Goal: Communication & Community: Ask a question

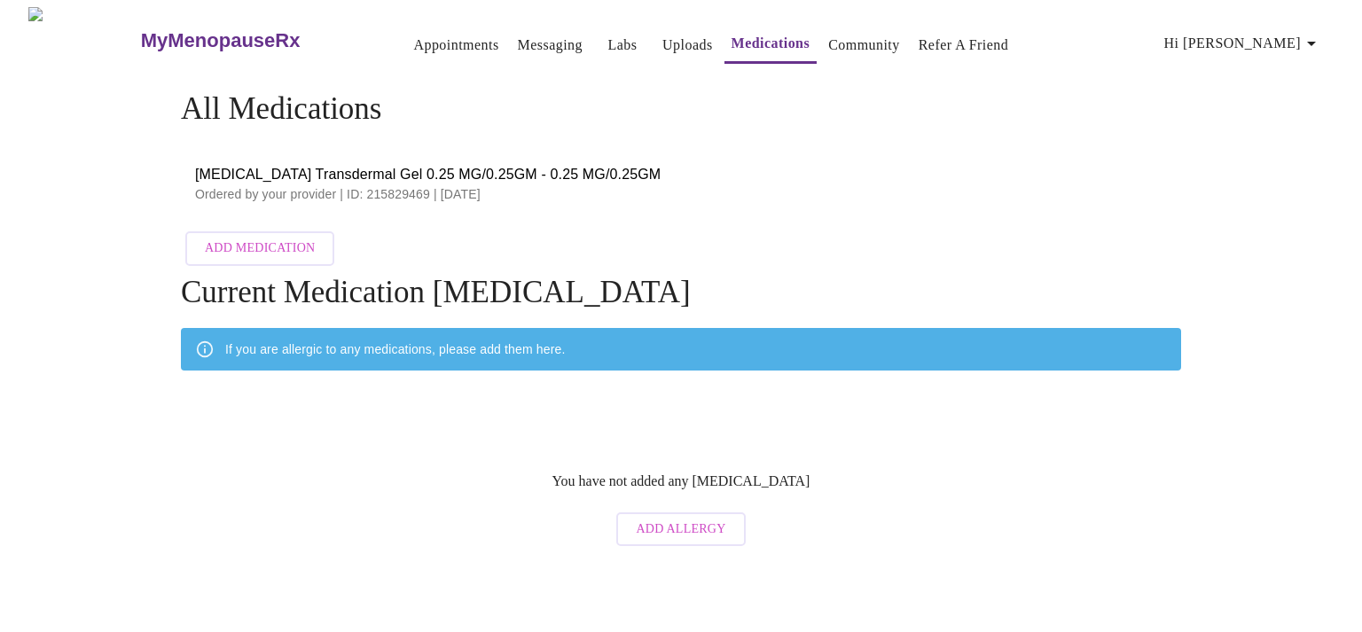
click at [513, 27] on button "Messaging" at bounding box center [550, 44] width 79 height 35
click at [522, 33] on link "Messaging" at bounding box center [550, 45] width 65 height 25
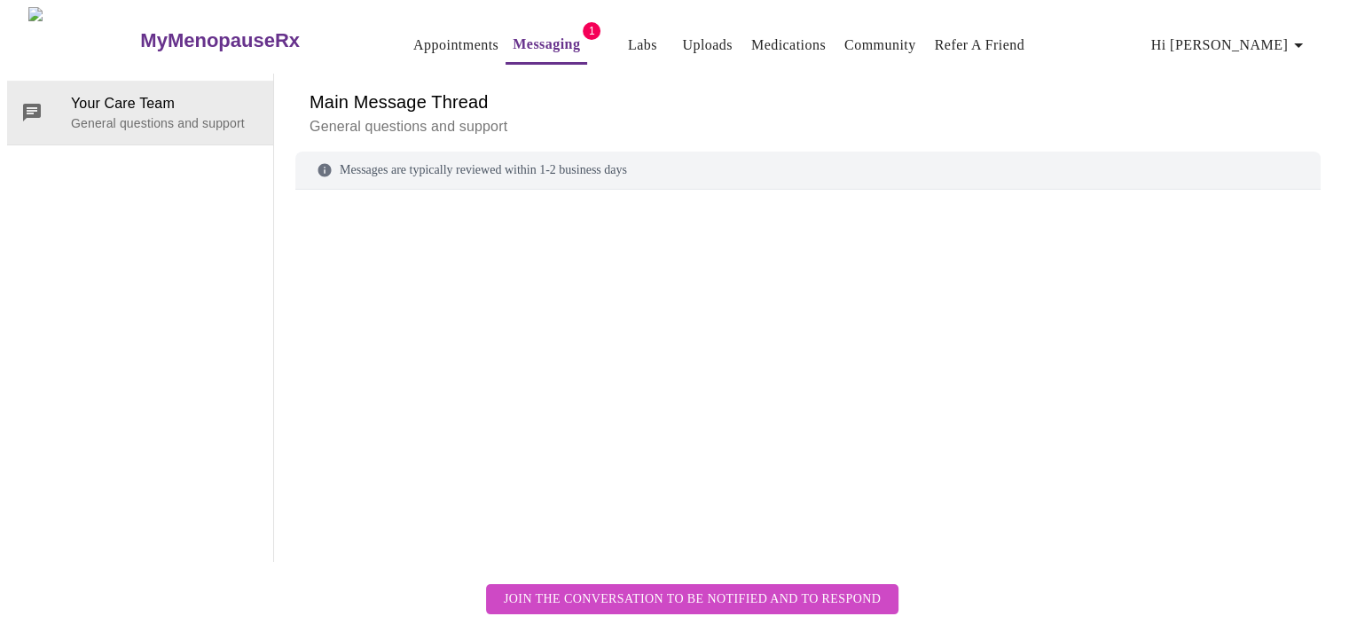
scroll to position [67, 0]
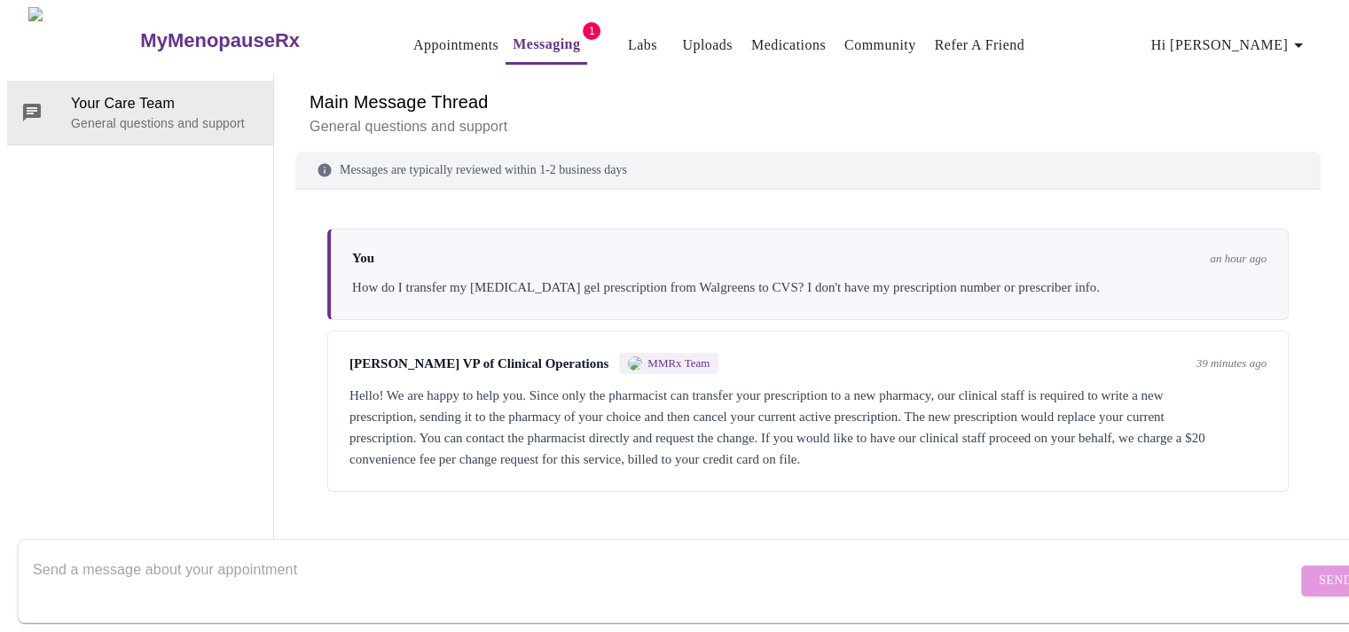
click at [287, 571] on textarea "Send a message about your appointment" at bounding box center [665, 581] width 1264 height 57
type textarea "No thanks. I'll figure it out."
click at [1303, 566] on button "Send" at bounding box center [1335, 581] width 69 height 31
